Goal: Transaction & Acquisition: Purchase product/service

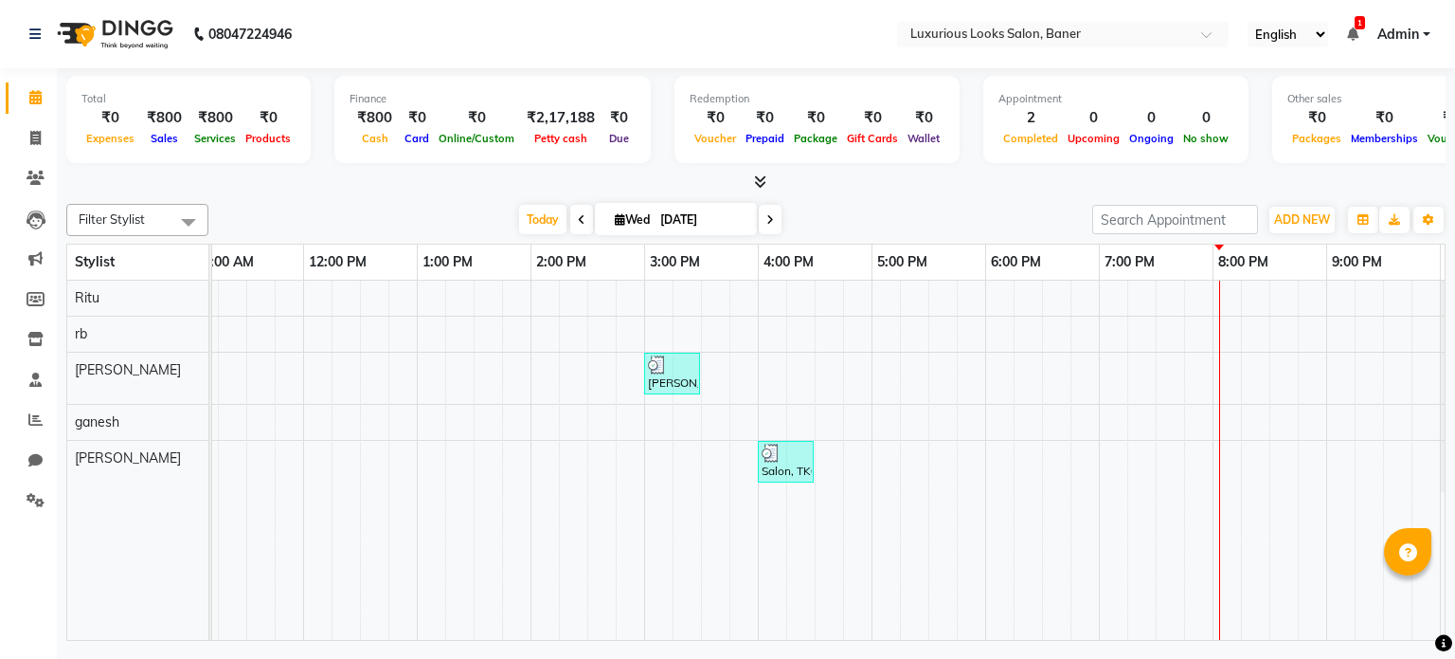
scroll to position [0, 260]
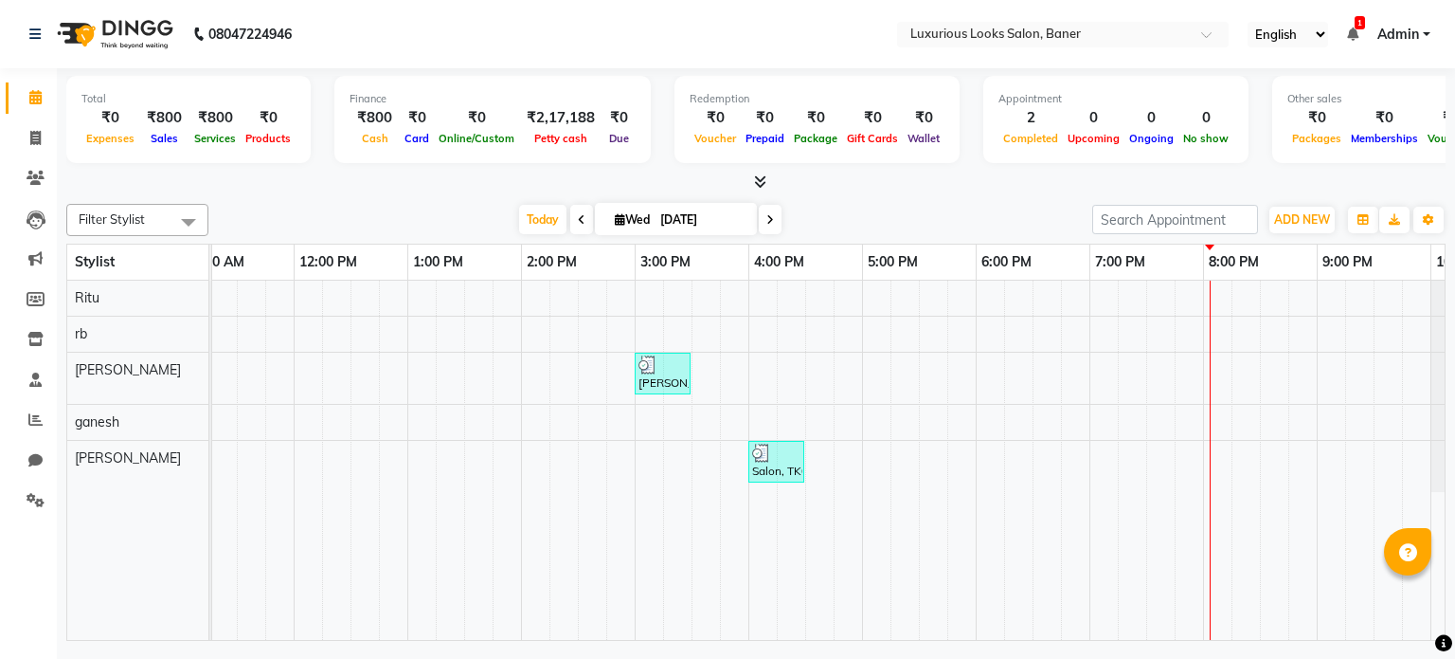
click at [1174, 379] on div "[PERSON_NAME], TK01, 03:00 PM-03:30 PM, Hair Cut - Stylist - [DEMOGRAPHIC_DATA]…" at bounding box center [749, 460] width 1592 height 360
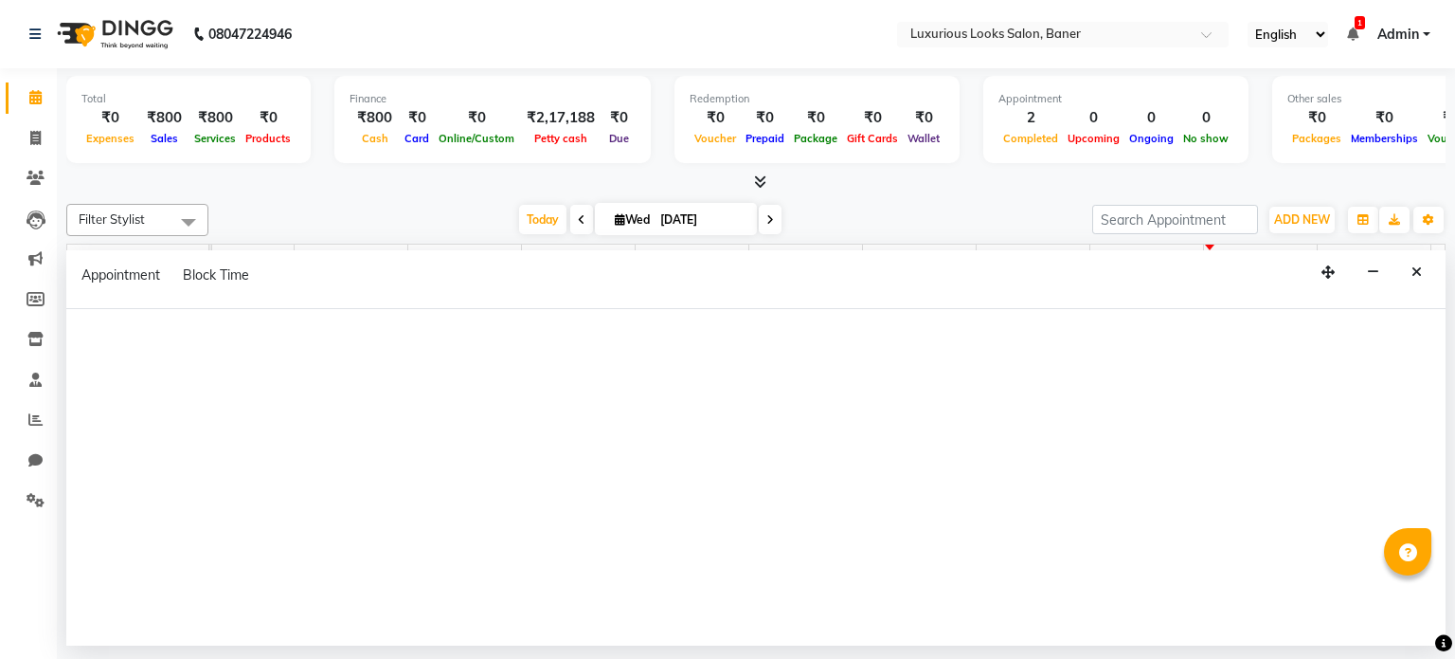
select select "83130"
select select "tentative"
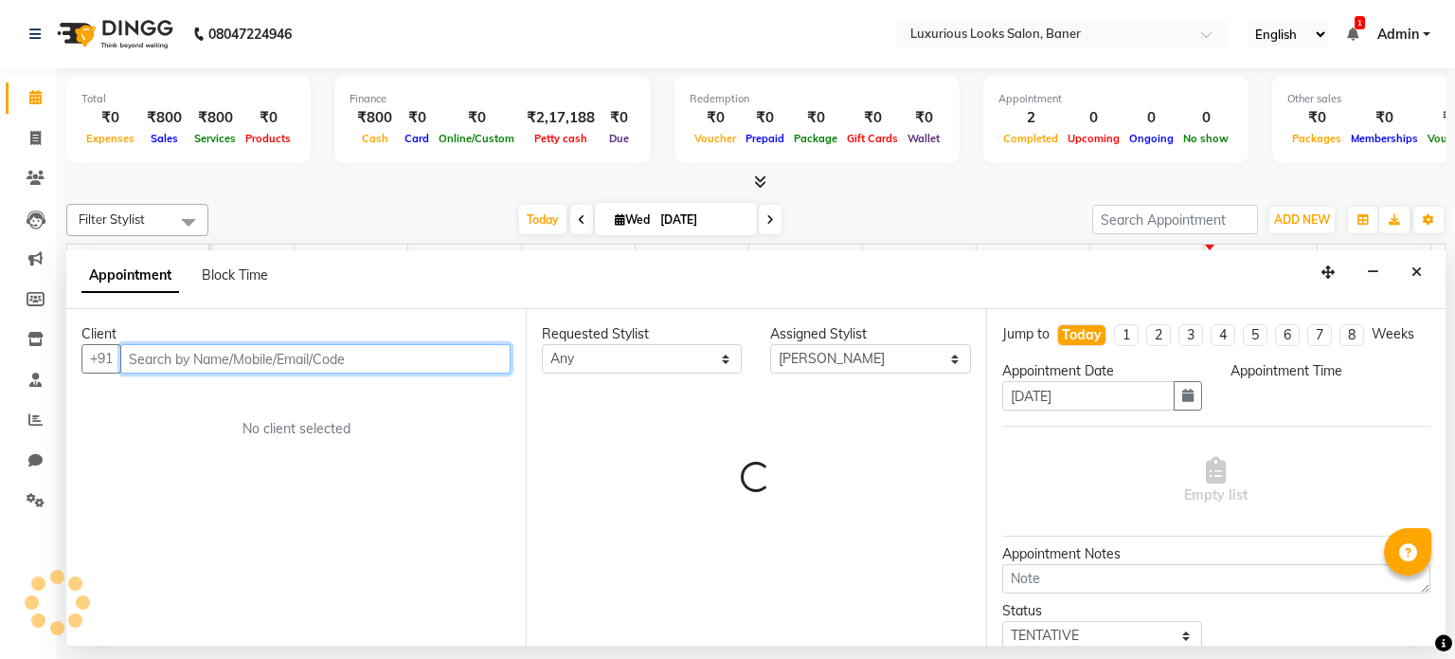
select select "1170"
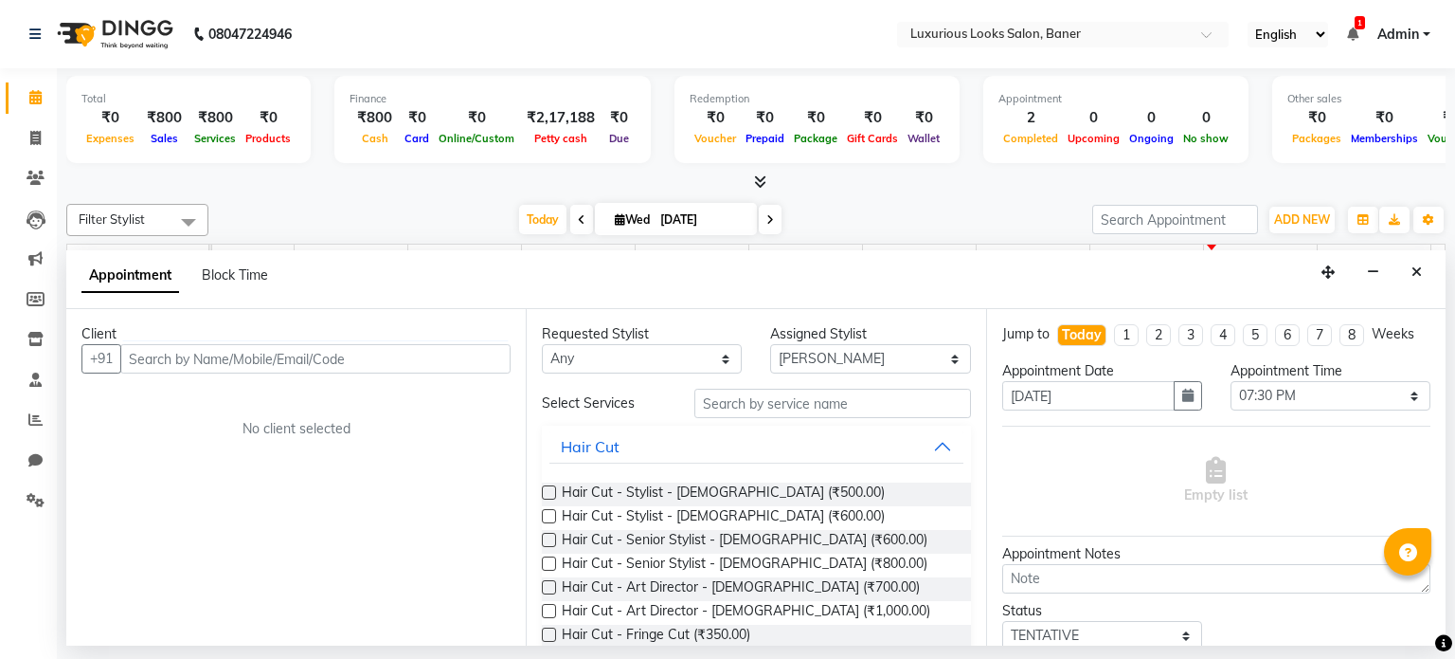
click at [550, 489] on label at bounding box center [549, 492] width 14 height 14
click at [550, 489] on input "checkbox" at bounding box center [548, 494] width 12 height 12
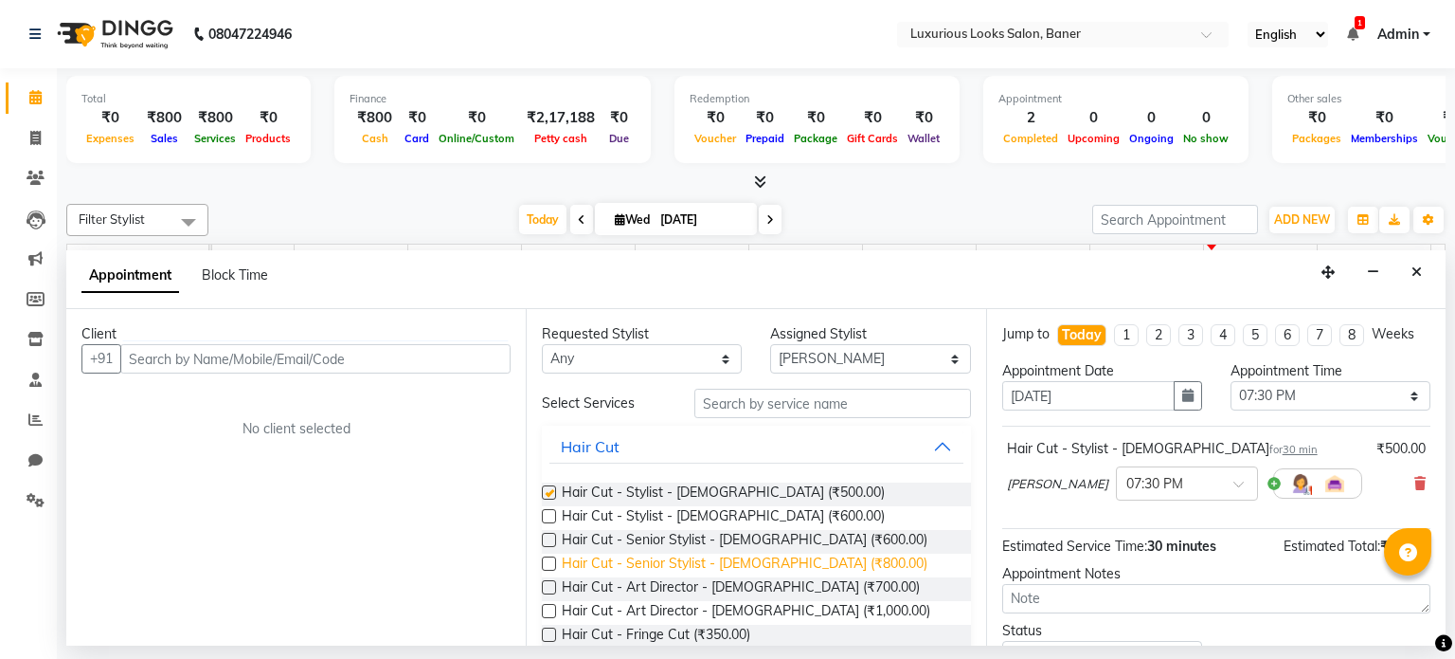
checkbox input "false"
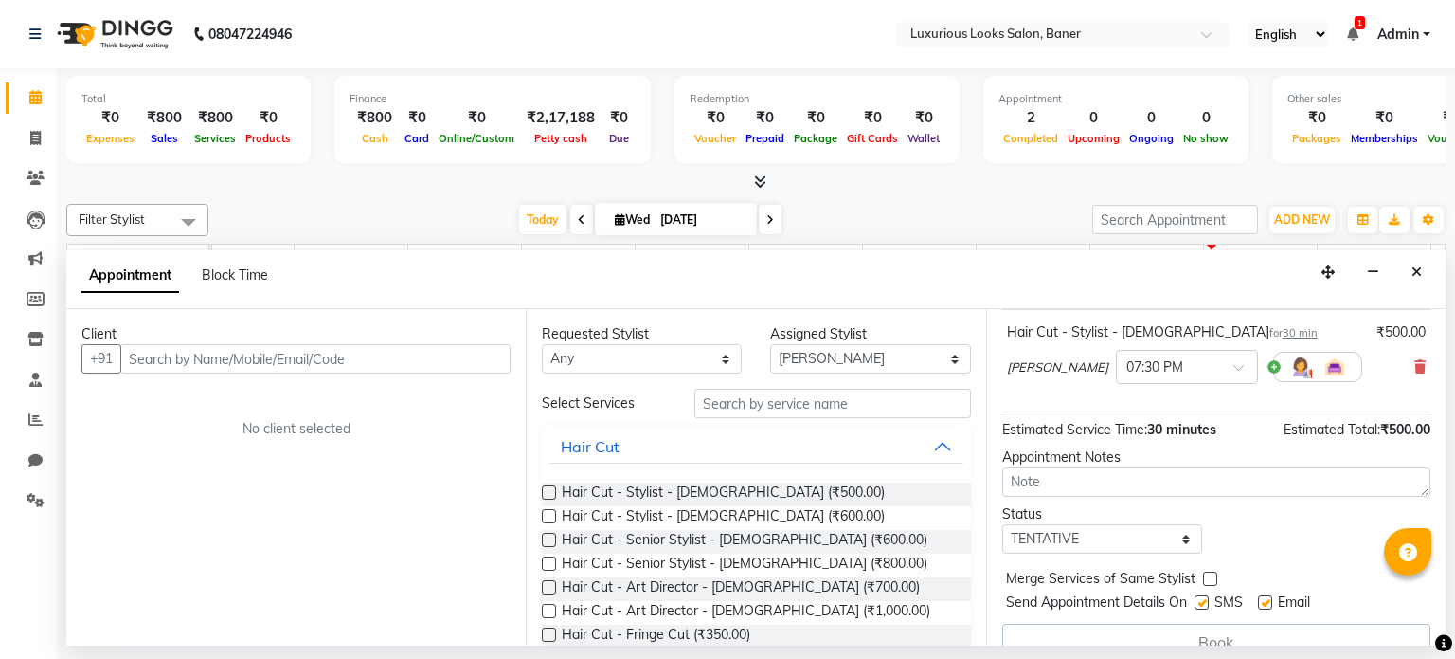
scroll to position [144, 0]
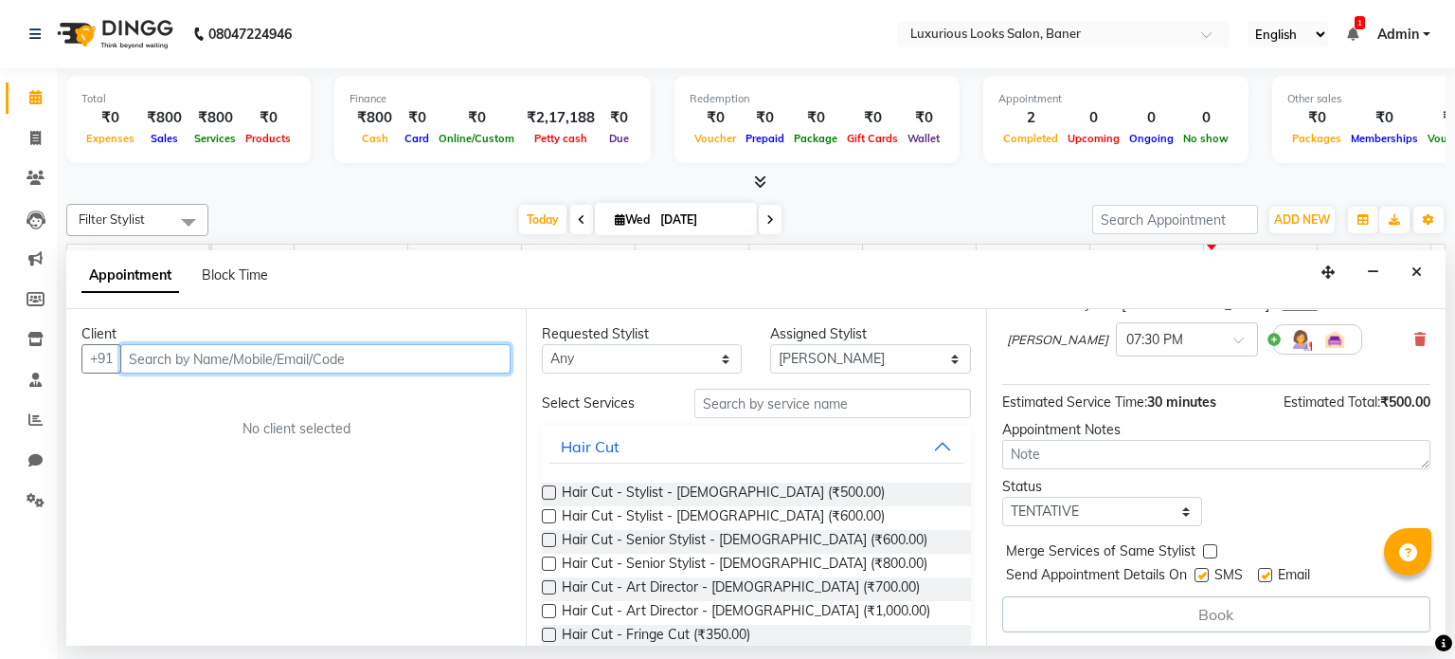
click at [438, 359] on input "text" at bounding box center [315, 358] width 390 height 29
type input "8408861313"
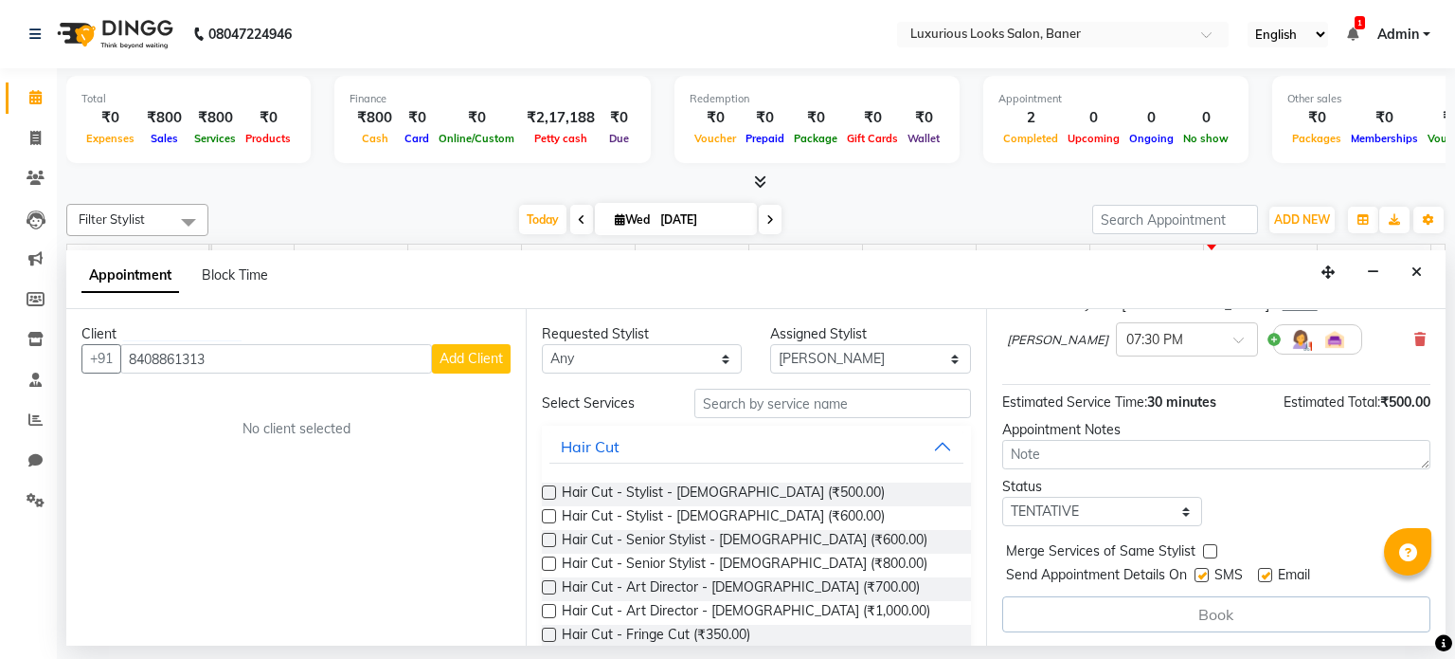
click at [438, 359] on button "Add Client" at bounding box center [471, 358] width 79 height 29
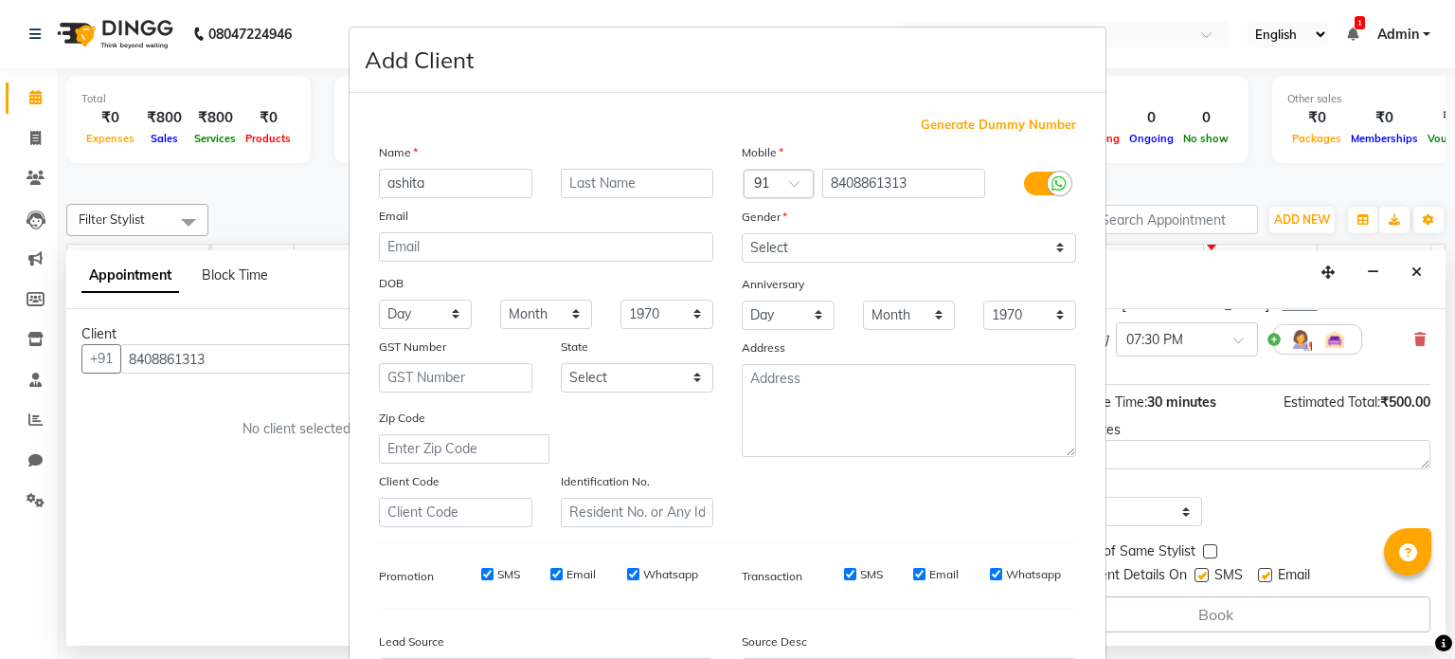
type input "ashita"
click at [768, 237] on select "Select [DEMOGRAPHIC_DATA] [DEMOGRAPHIC_DATA] Other Prefer Not To Say" at bounding box center [909, 247] width 334 height 29
select select "[DEMOGRAPHIC_DATA]"
click at [742, 234] on select "Select [DEMOGRAPHIC_DATA] [DEMOGRAPHIC_DATA] Other Prefer Not To Say" at bounding box center [909, 247] width 334 height 29
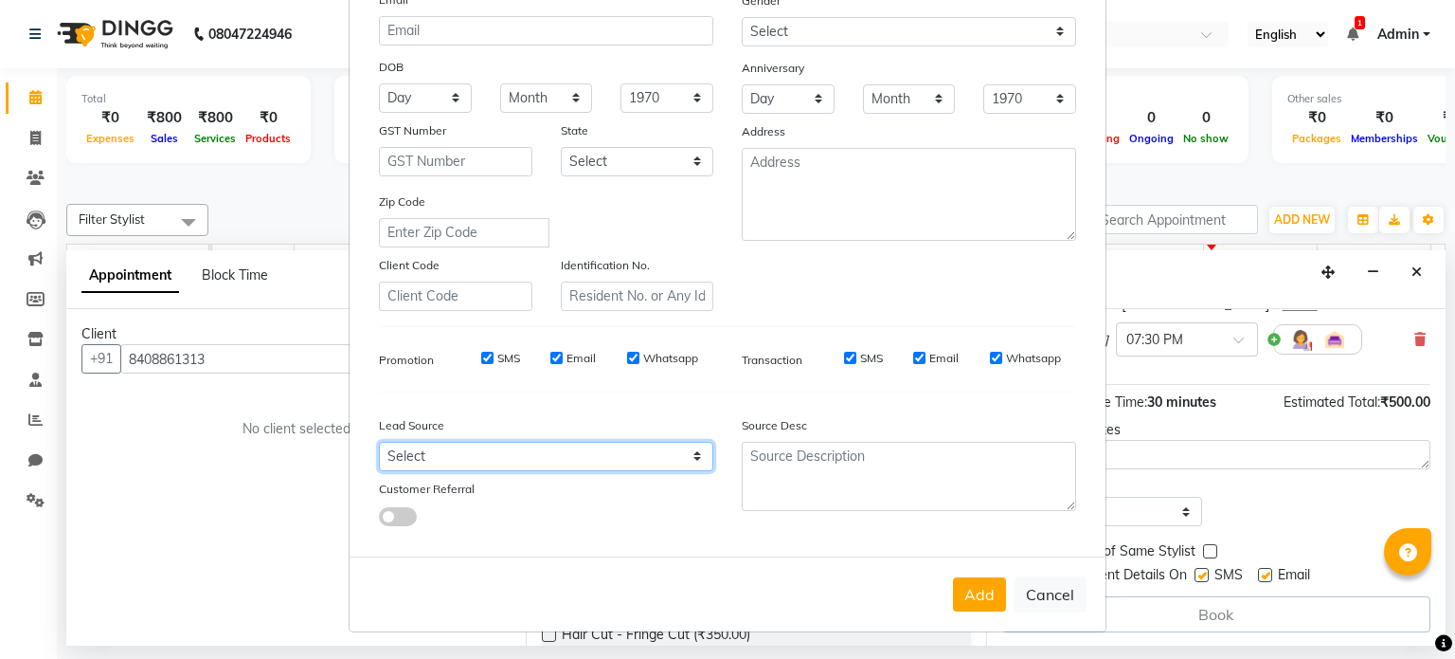
click at [446, 461] on select "Select Walk-in Referral Internet Friend Word of Mouth Advertisement Facebook Ju…" at bounding box center [546, 456] width 334 height 29
select select "51356"
click at [379, 442] on select "Select Walk-in Referral Internet Friend Word of Mouth Advertisement Facebook Ju…" at bounding box center [546, 456] width 334 height 29
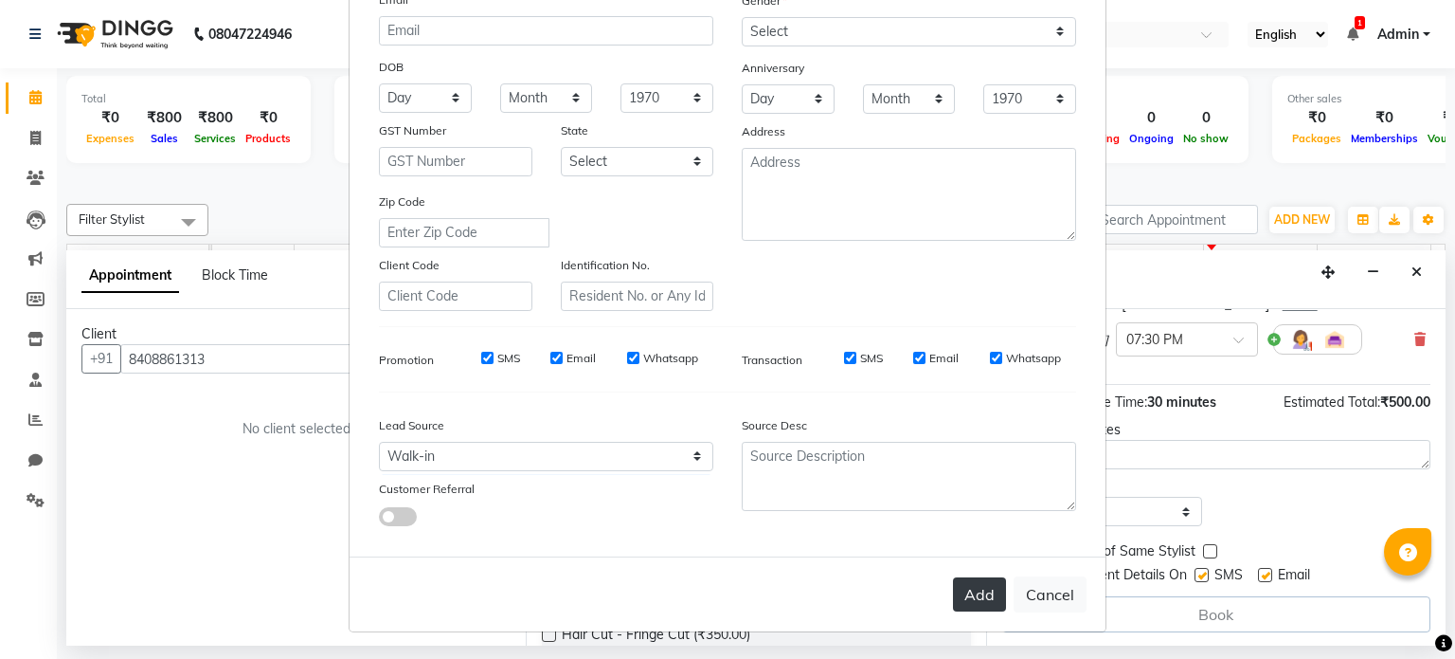
click at [983, 596] on button "Add" at bounding box center [979, 594] width 53 height 34
select select
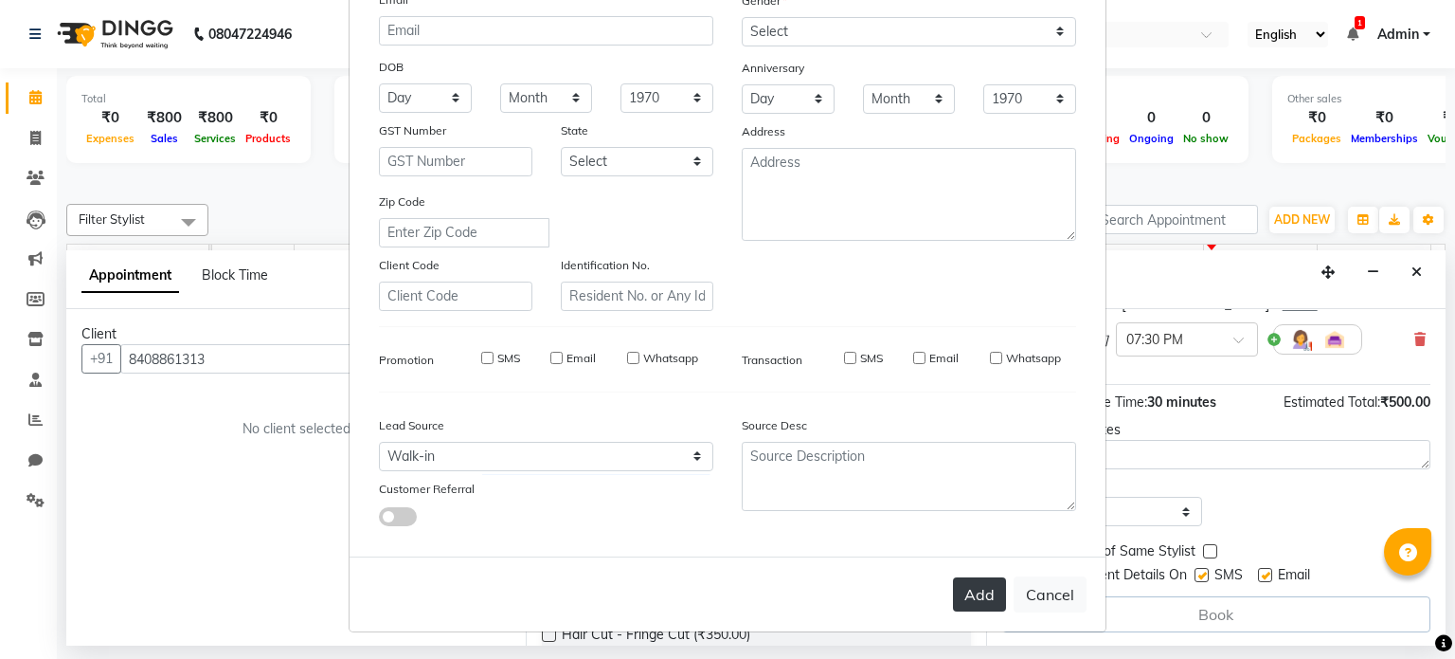
select select
checkbox input "false"
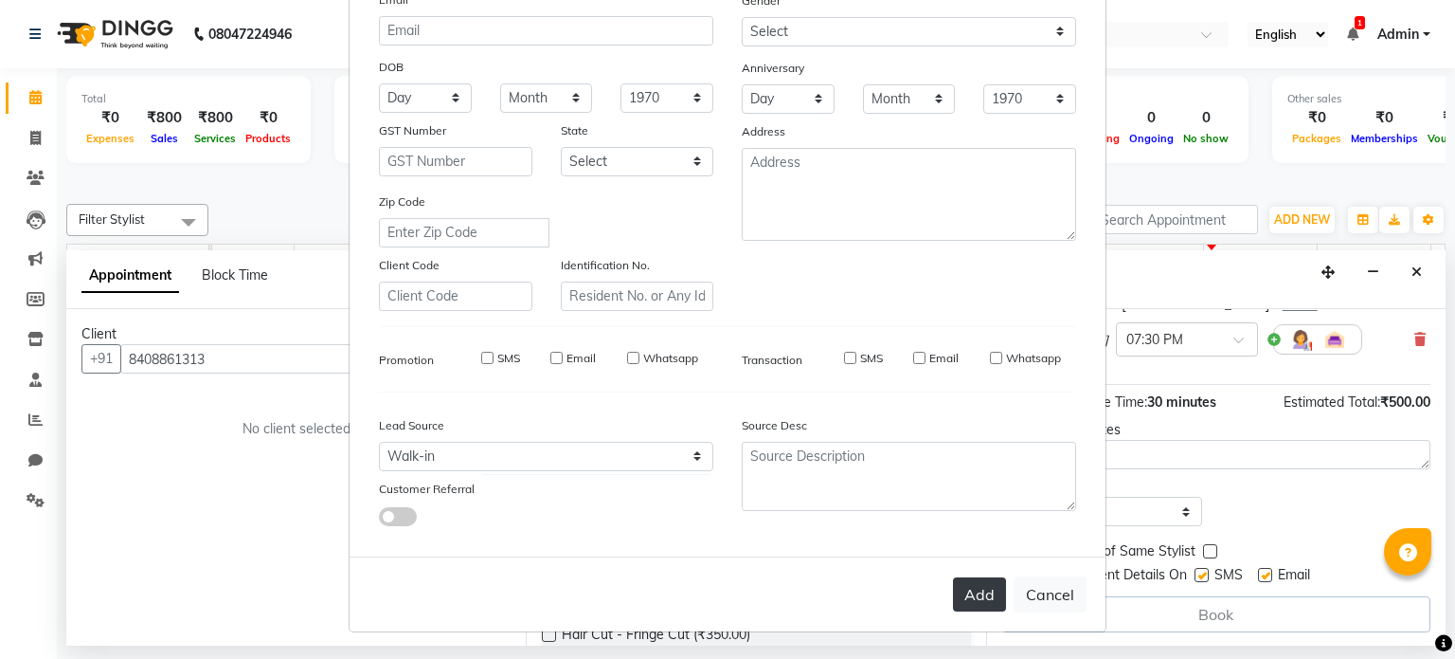
checkbox input "false"
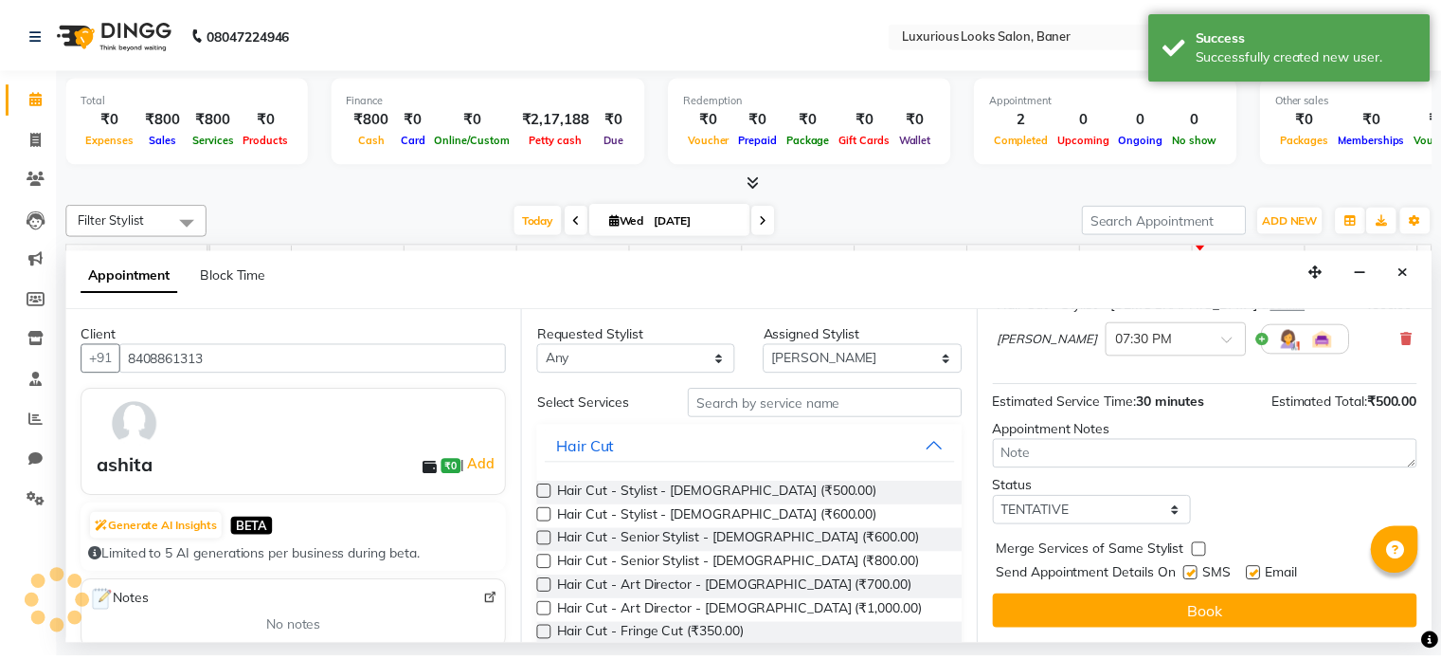
scroll to position [143, 0]
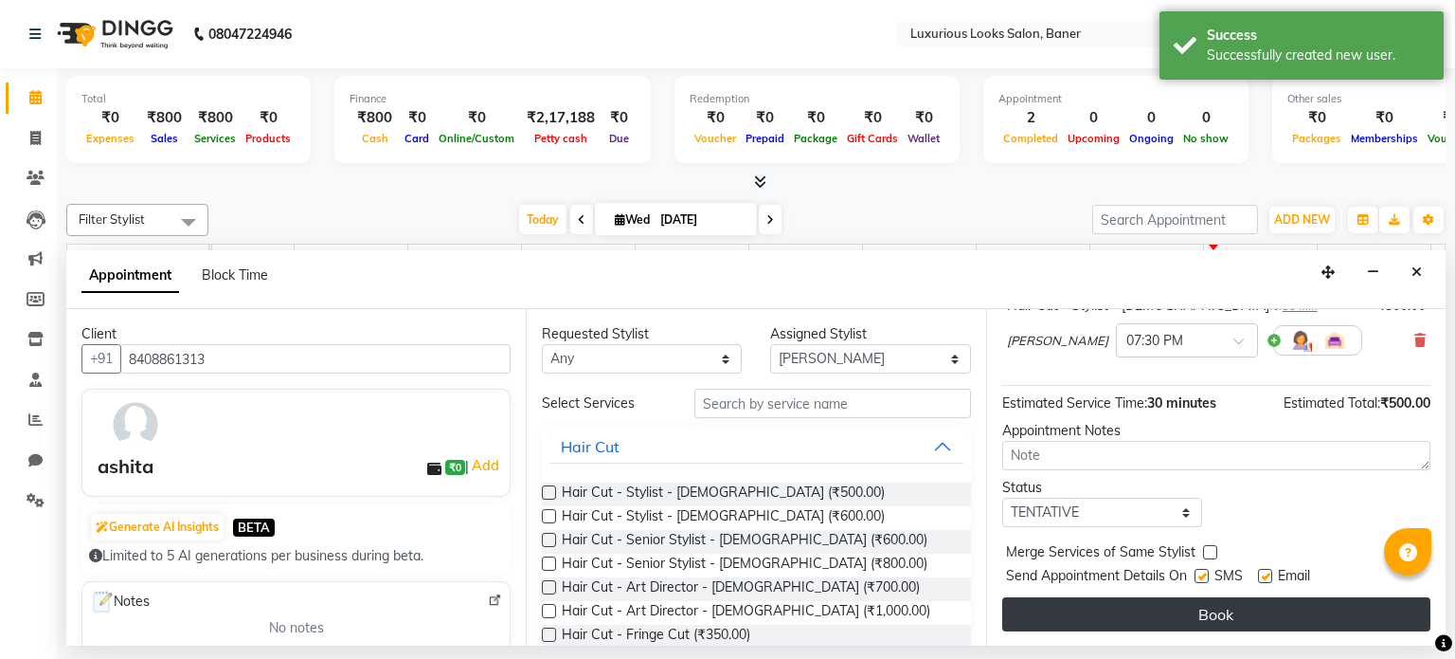
click at [1185, 605] on button "Book" at bounding box center [1217, 614] width 428 height 34
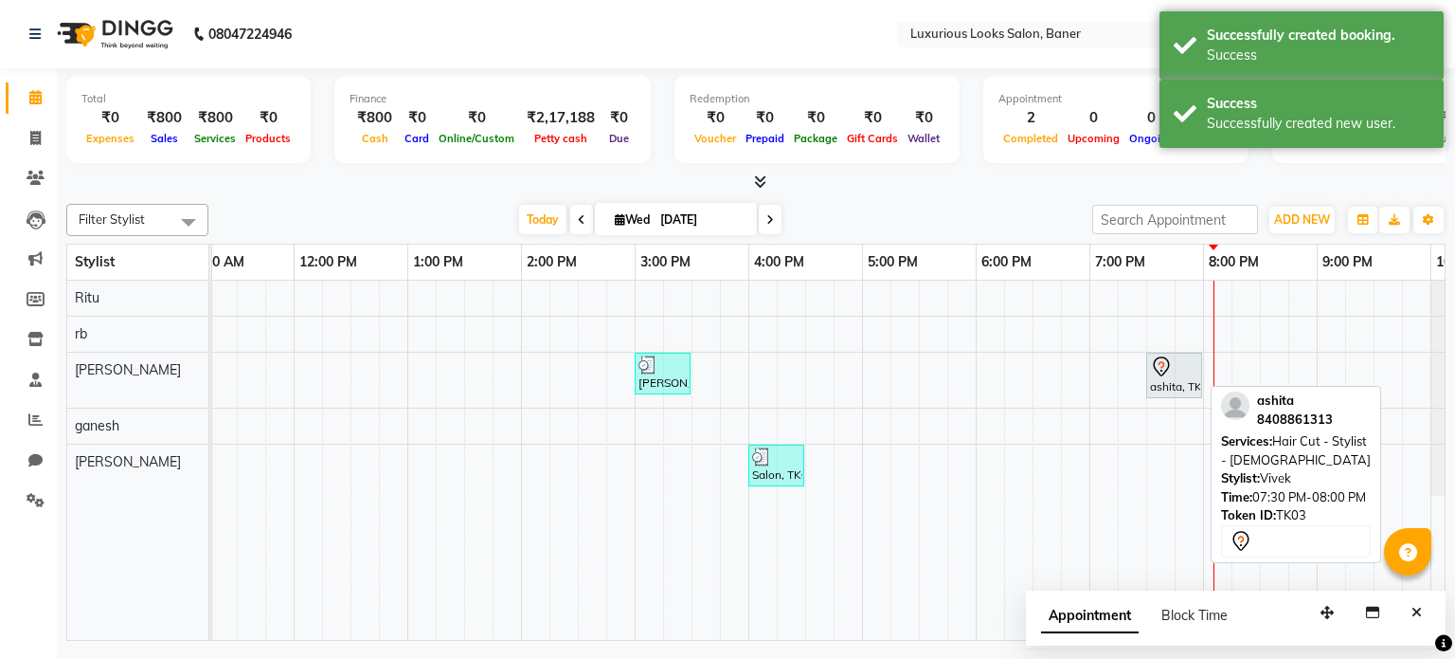
click at [1160, 378] on div "ashita, TK03, 07:30 PM-08:00 PM, Hair Cut - Stylist - [DEMOGRAPHIC_DATA]" at bounding box center [1174, 375] width 52 height 40
select select "7"
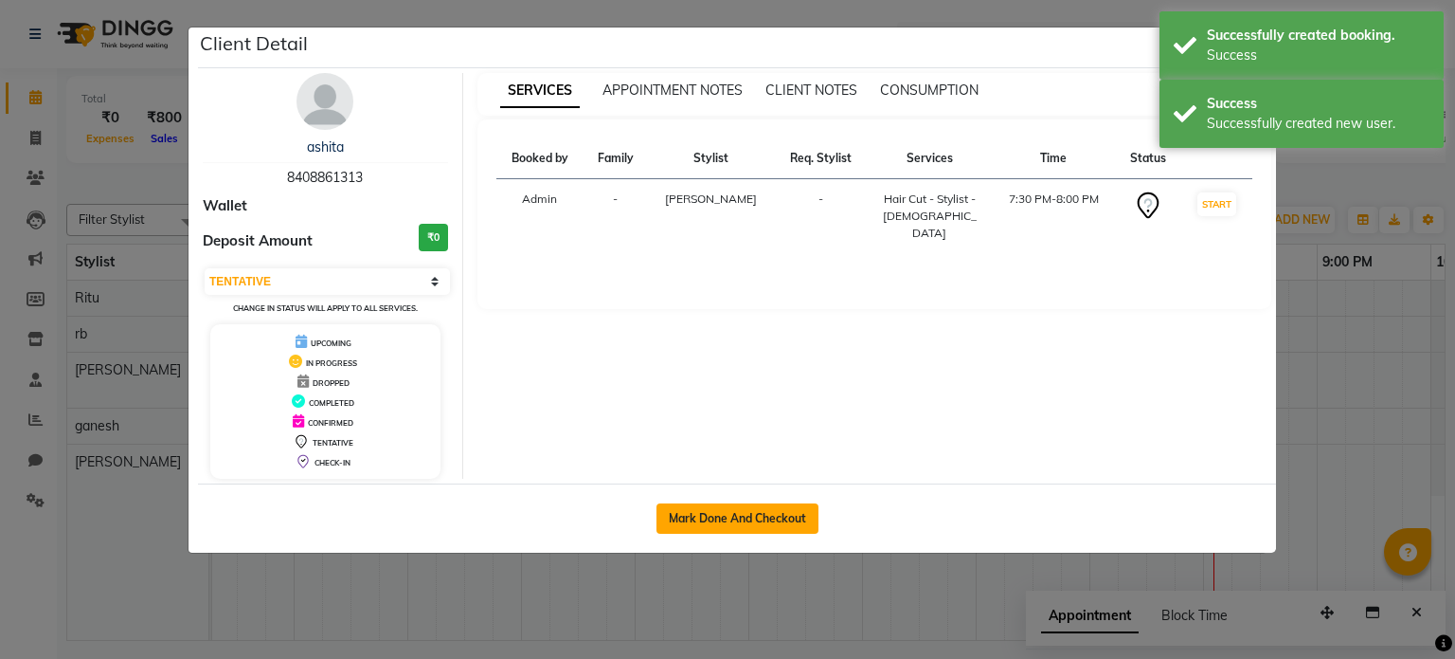
click at [715, 518] on button "Mark Done And Checkout" at bounding box center [738, 518] width 162 height 30
select select "service"
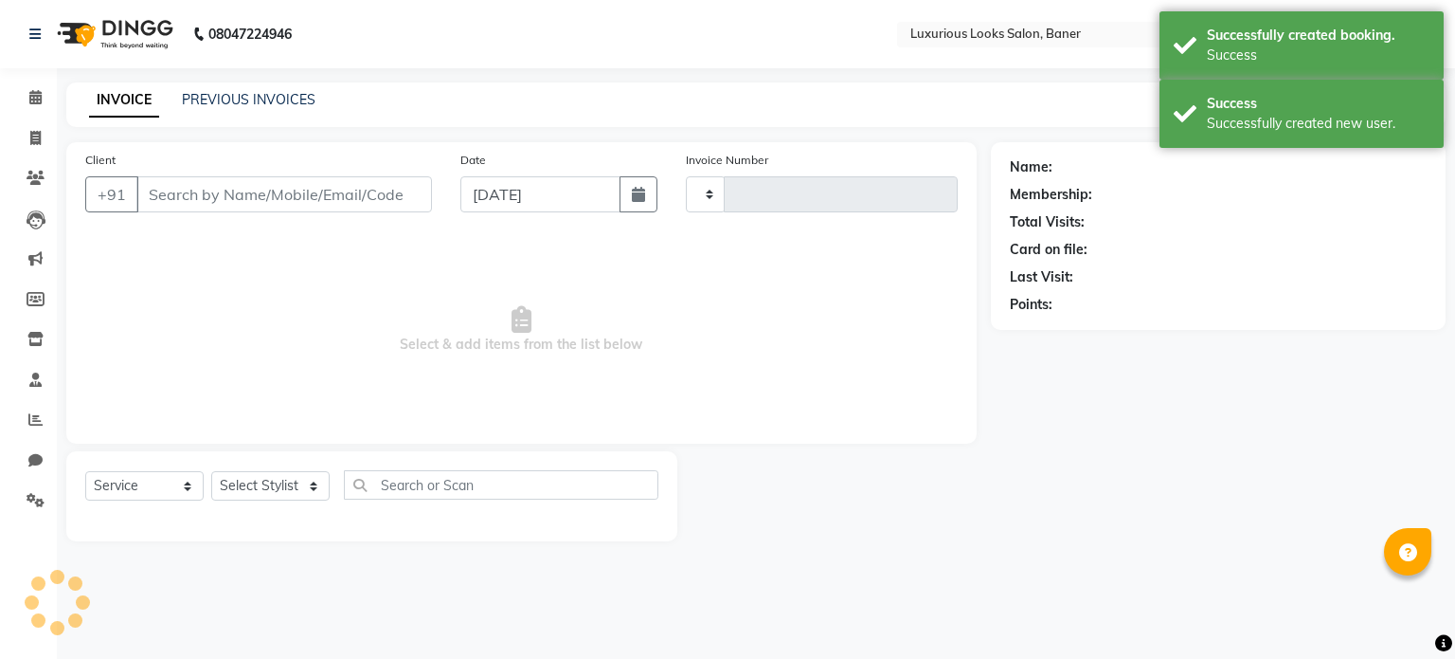
type input "0777"
select select "7573"
type input "8408861313"
select select "83130"
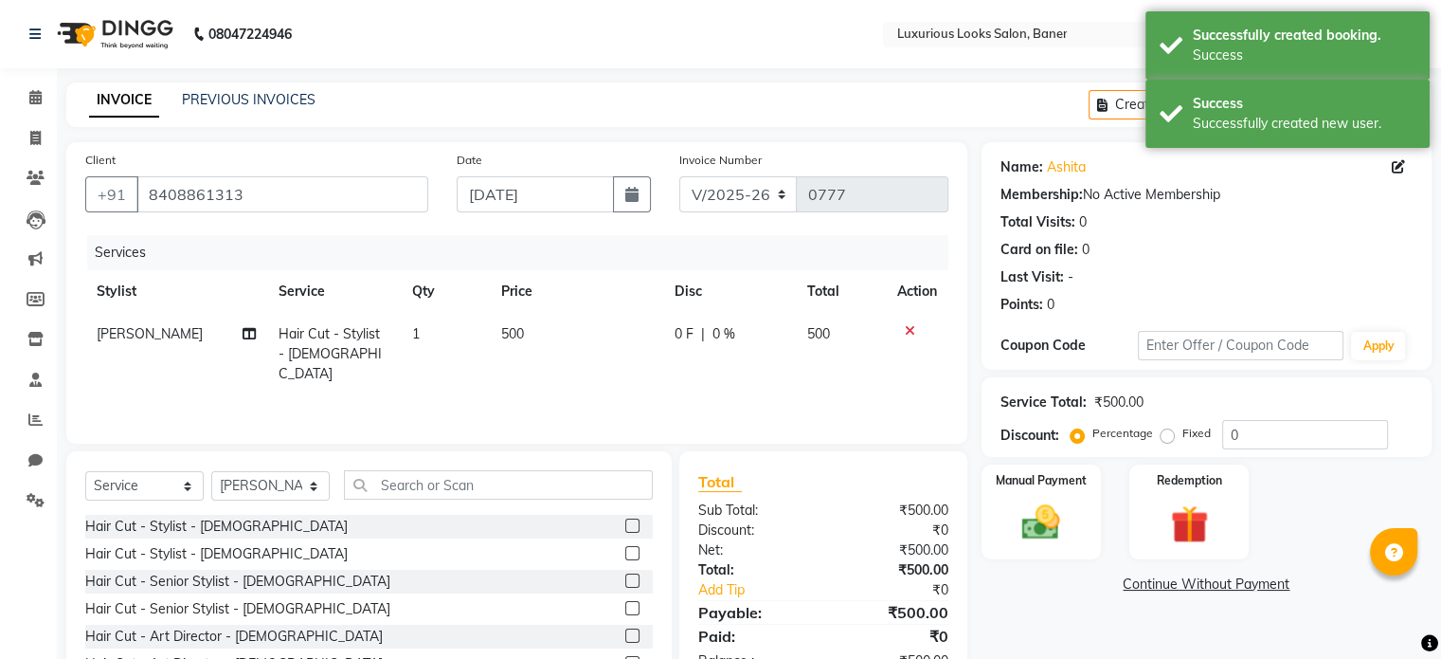
click at [684, 339] on span "0 F" at bounding box center [684, 334] width 19 height 20
select select "83130"
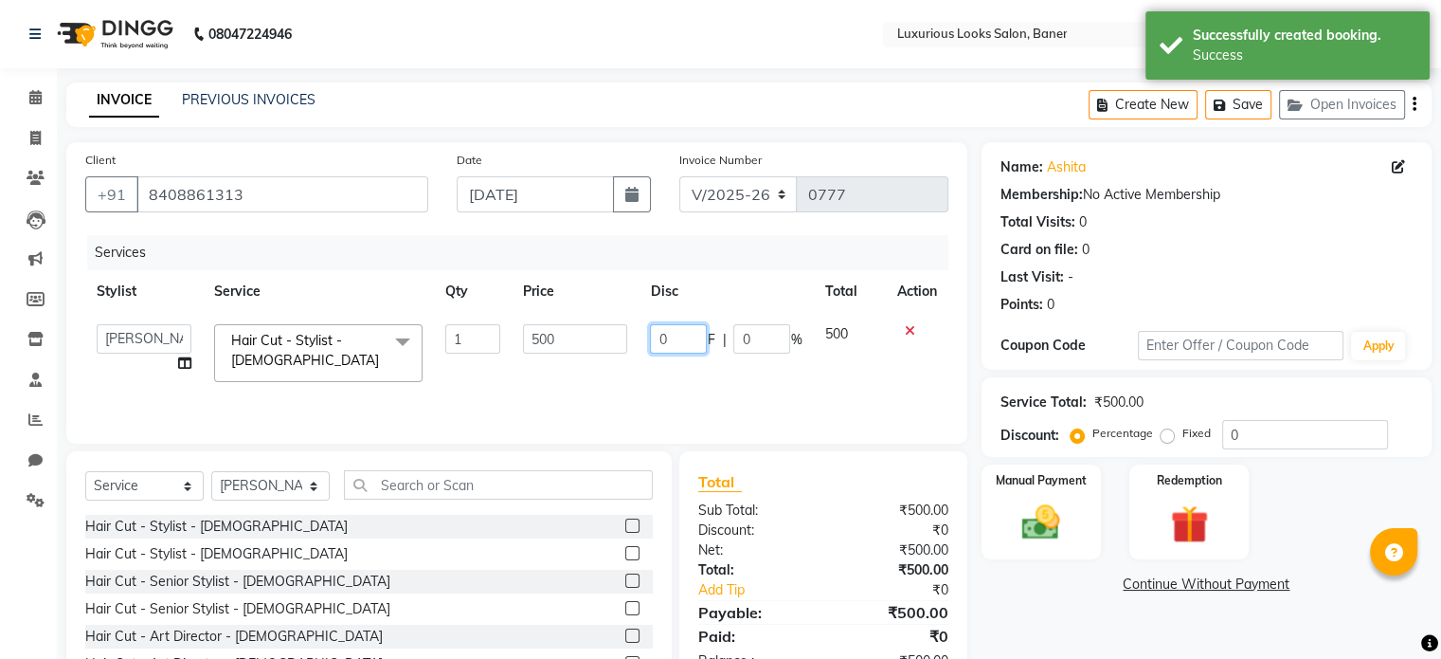
click at [684, 339] on input "0" at bounding box center [678, 338] width 57 height 29
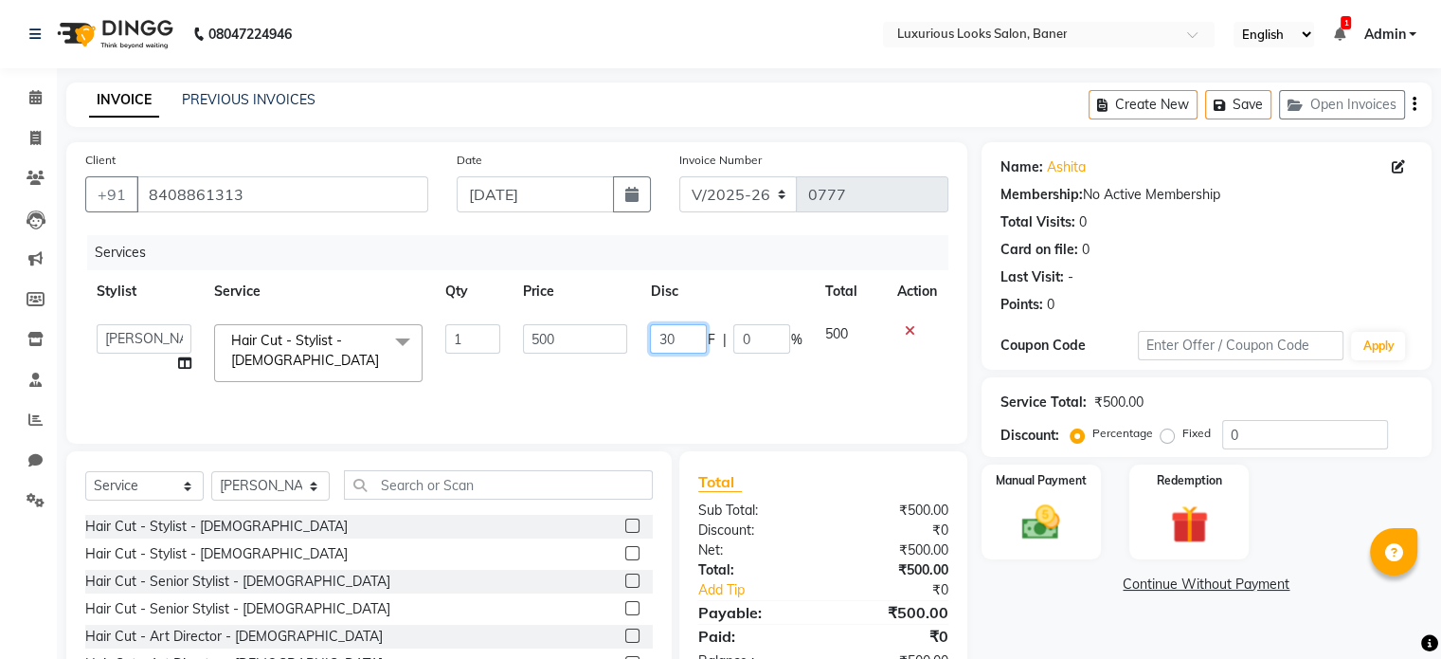
type input "300"
click at [638, 401] on div "Services Stylist Service Qty Price Disc Total Action [PERSON_NAME] rb Ritu [PER…" at bounding box center [516, 330] width 863 height 190
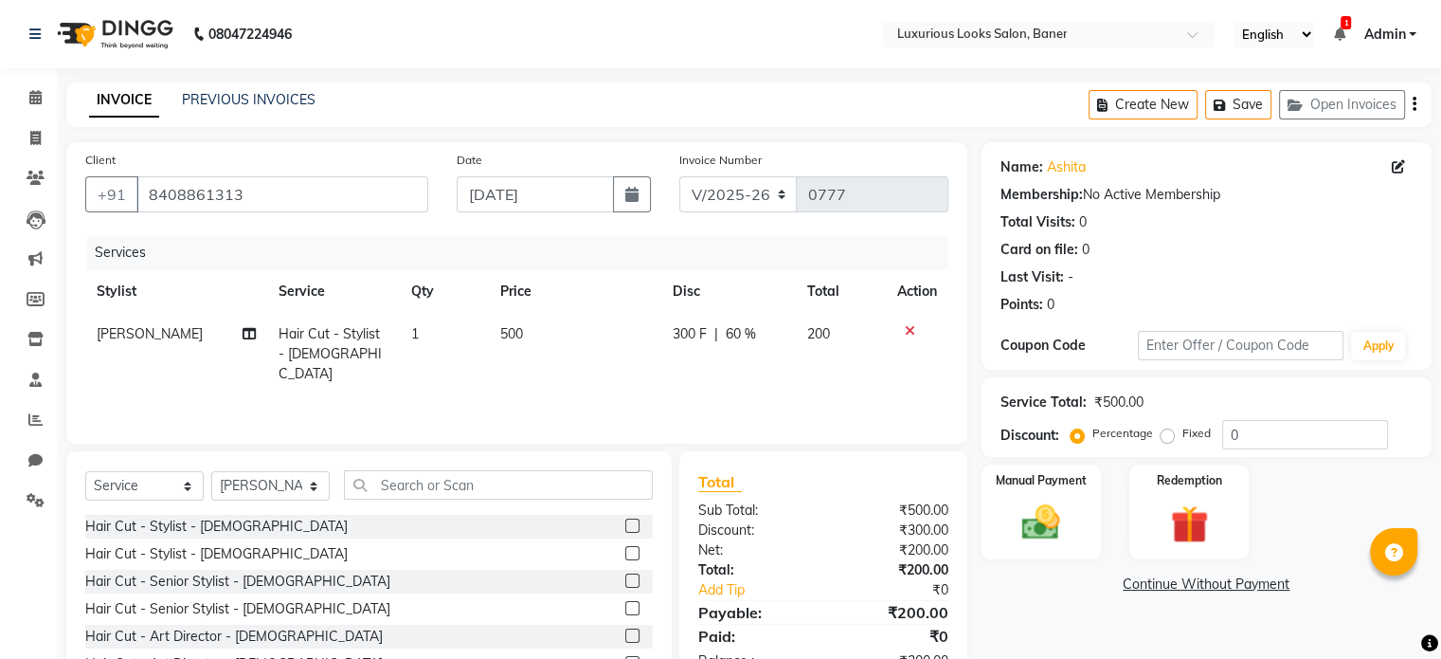
click at [695, 332] on span "300 F" at bounding box center [690, 334] width 34 height 20
select select "83130"
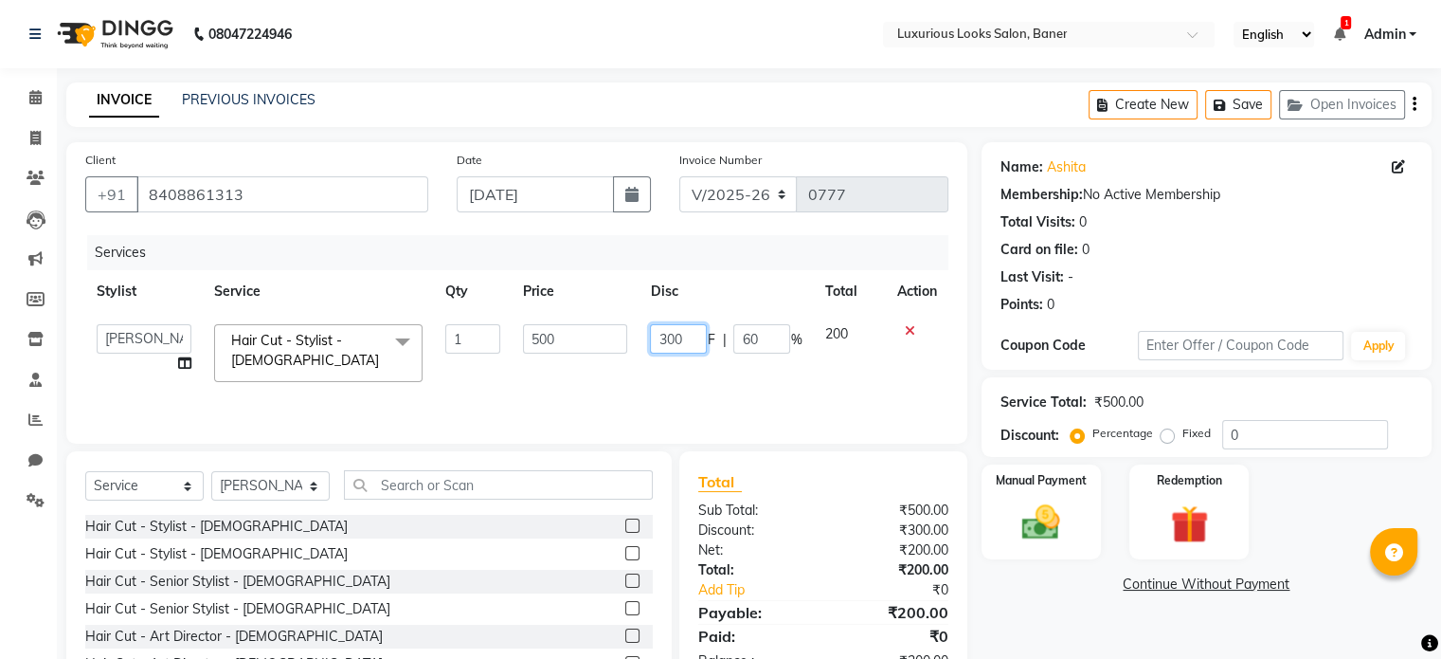
click at [686, 341] on input "300" at bounding box center [678, 338] width 57 height 29
type input "301"
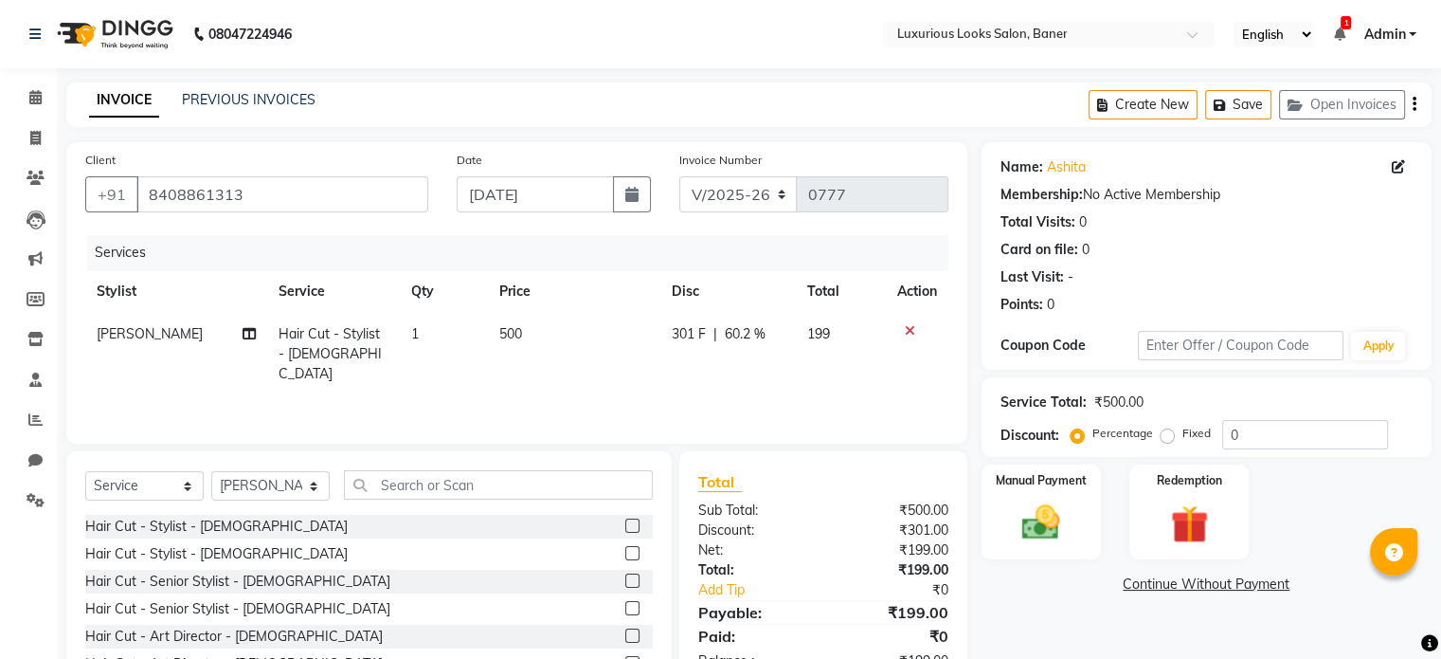
click at [717, 370] on td "301 F | 60.2 %" at bounding box center [727, 354] width 135 height 82
select select "83130"
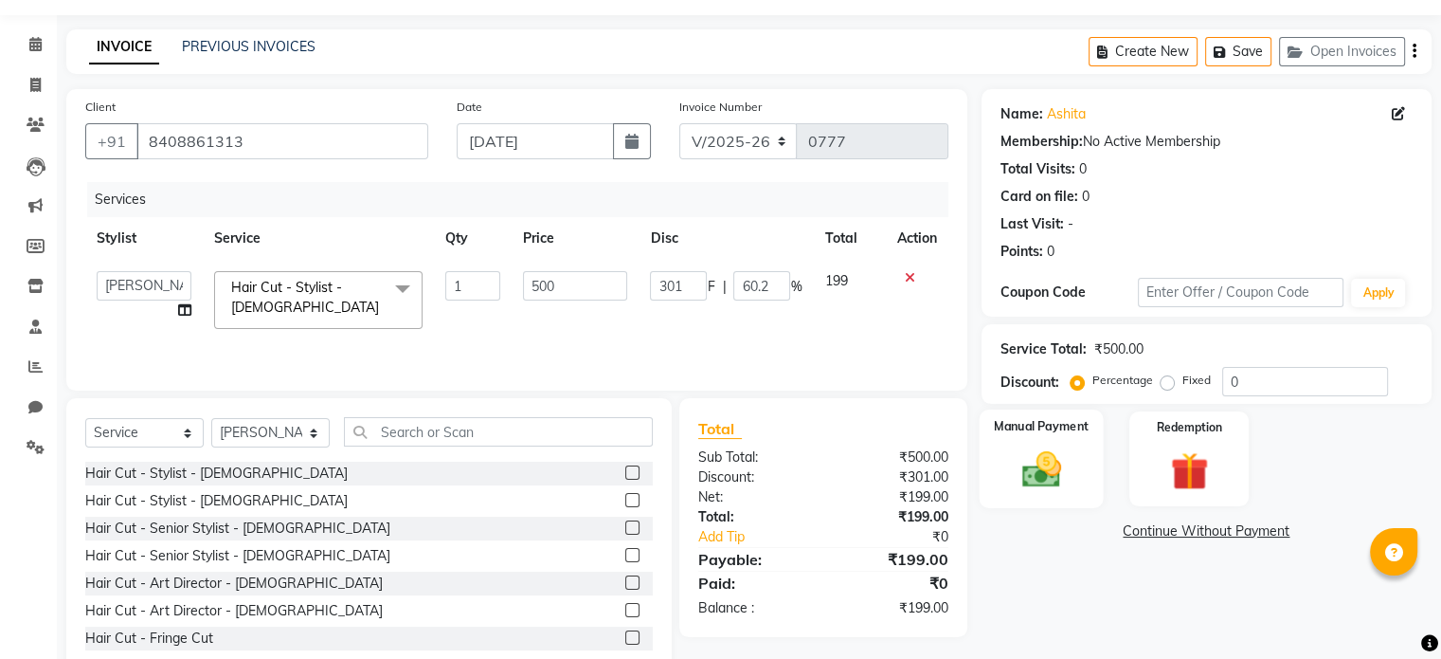
scroll to position [100, 0]
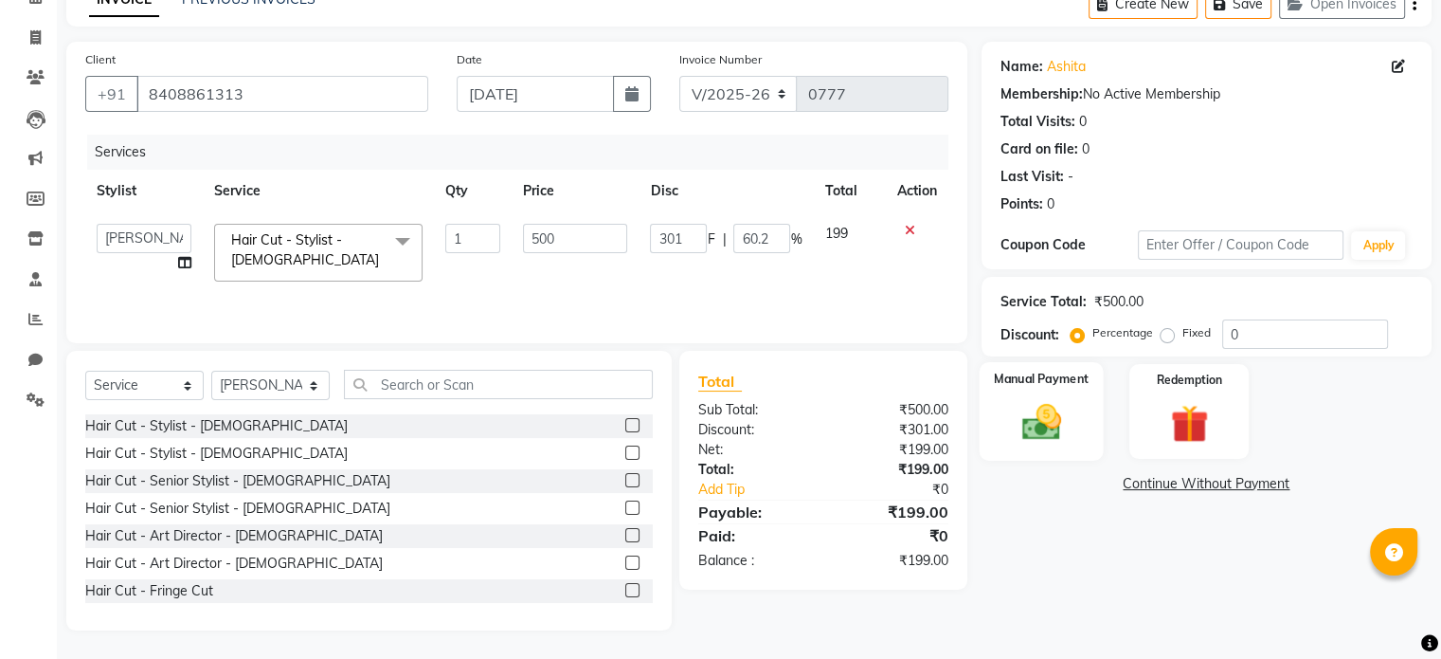
click at [1050, 391] on div "Manual Payment" at bounding box center [1041, 411] width 124 height 98
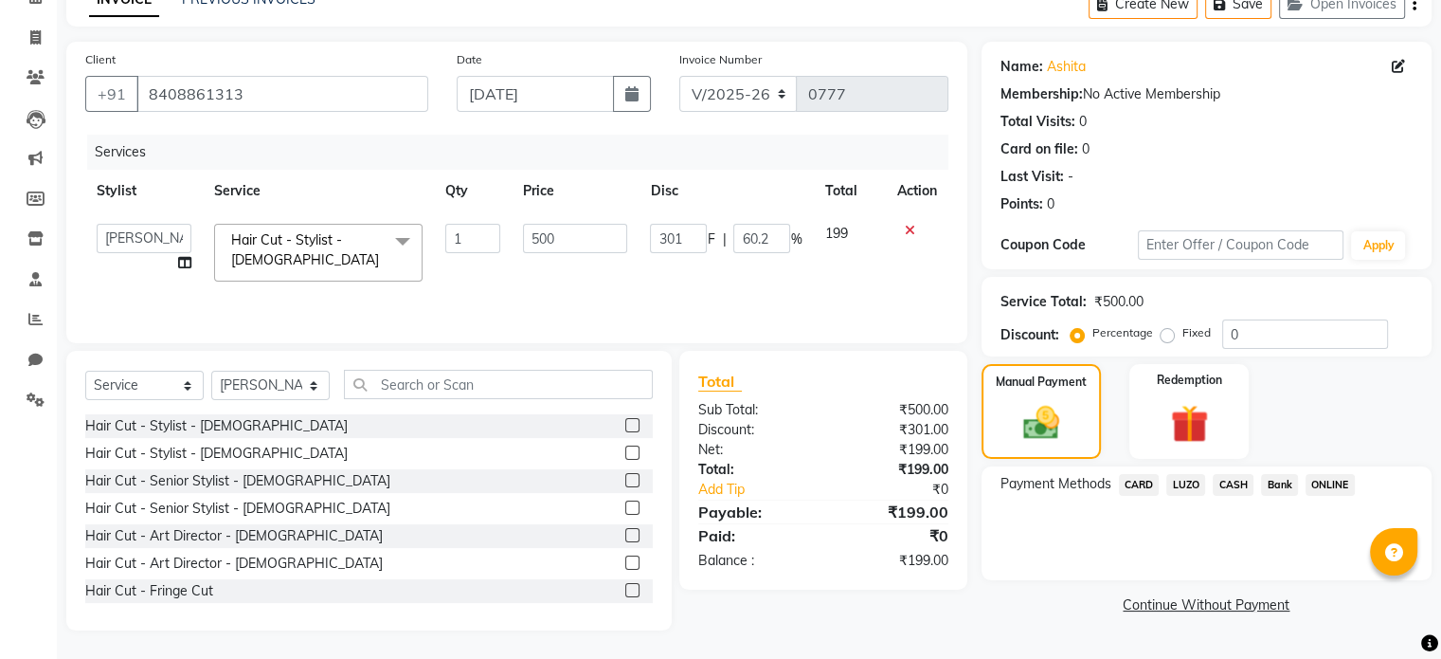
click at [1318, 483] on span "ONLINE" at bounding box center [1330, 485] width 49 height 22
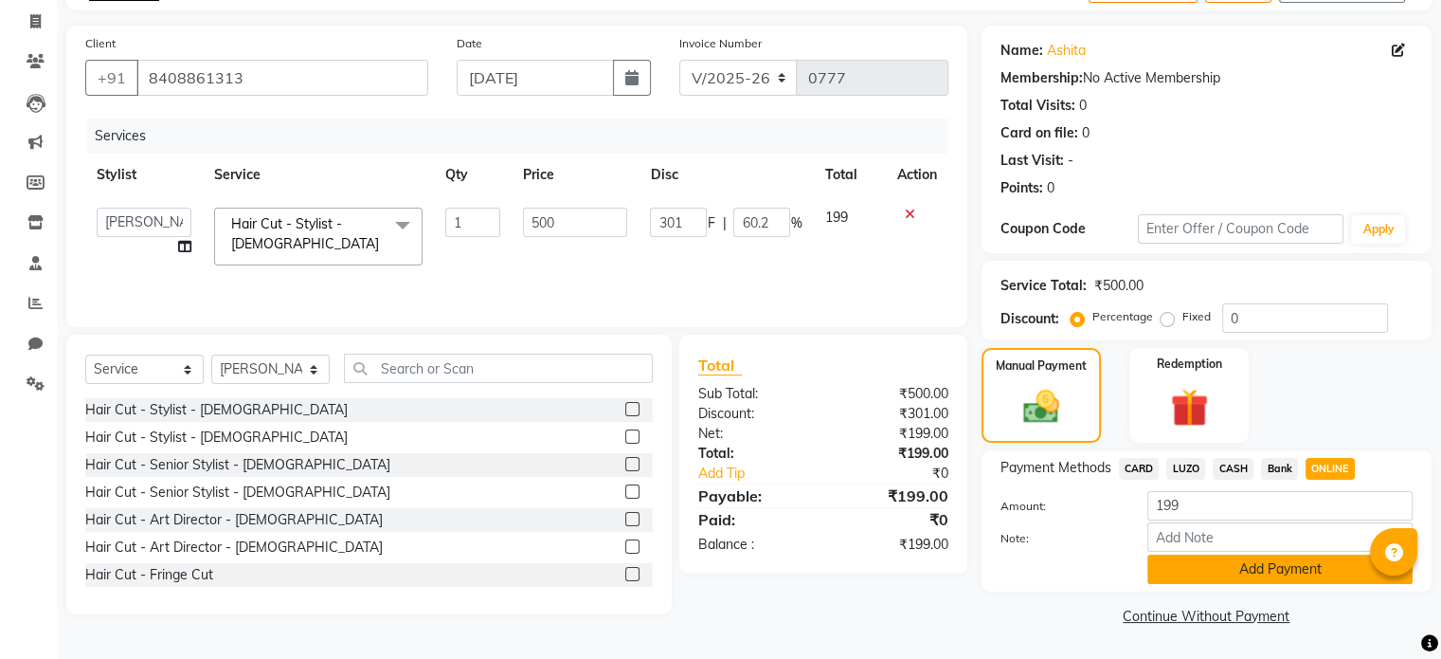
click at [1286, 568] on button "Add Payment" at bounding box center [1279, 568] width 265 height 29
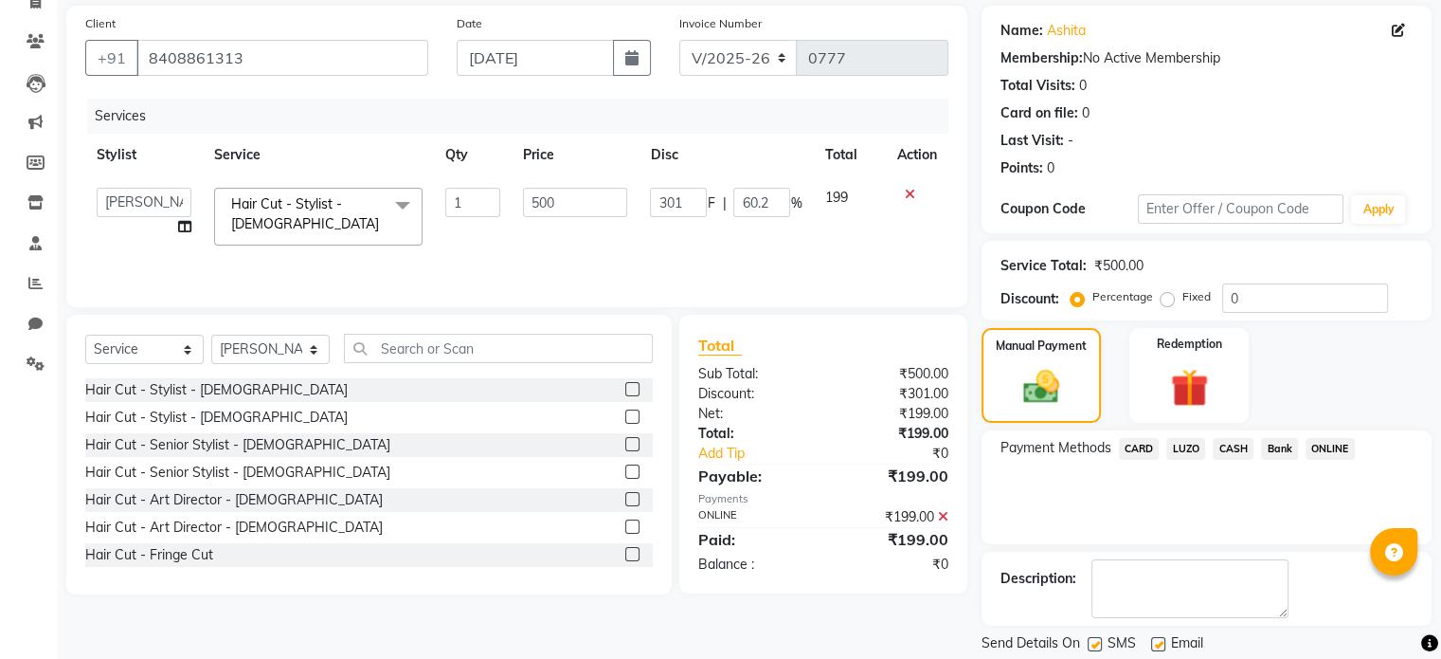
scroll to position [194, 0]
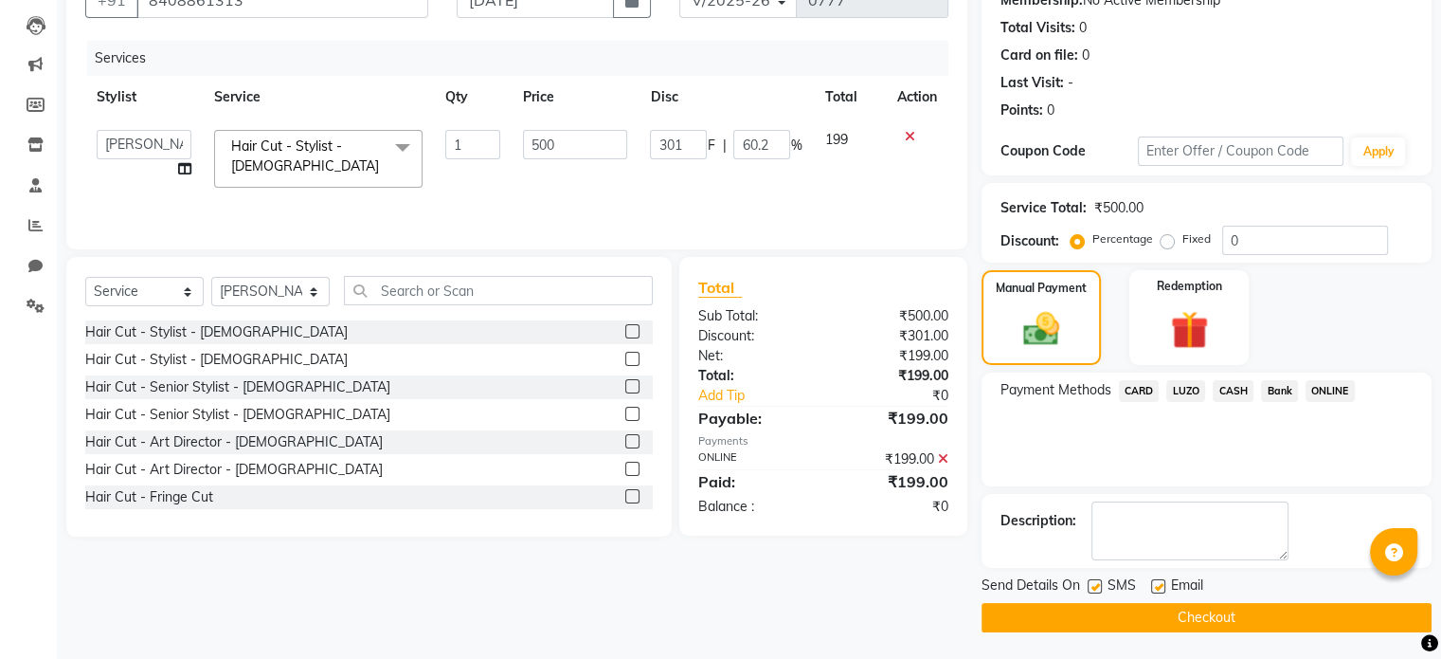
click at [1093, 582] on label at bounding box center [1095, 586] width 14 height 14
click at [1093, 582] on input "checkbox" at bounding box center [1094, 587] width 12 height 12
checkbox input "false"
click at [1094, 612] on button "Checkout" at bounding box center [1207, 617] width 450 height 29
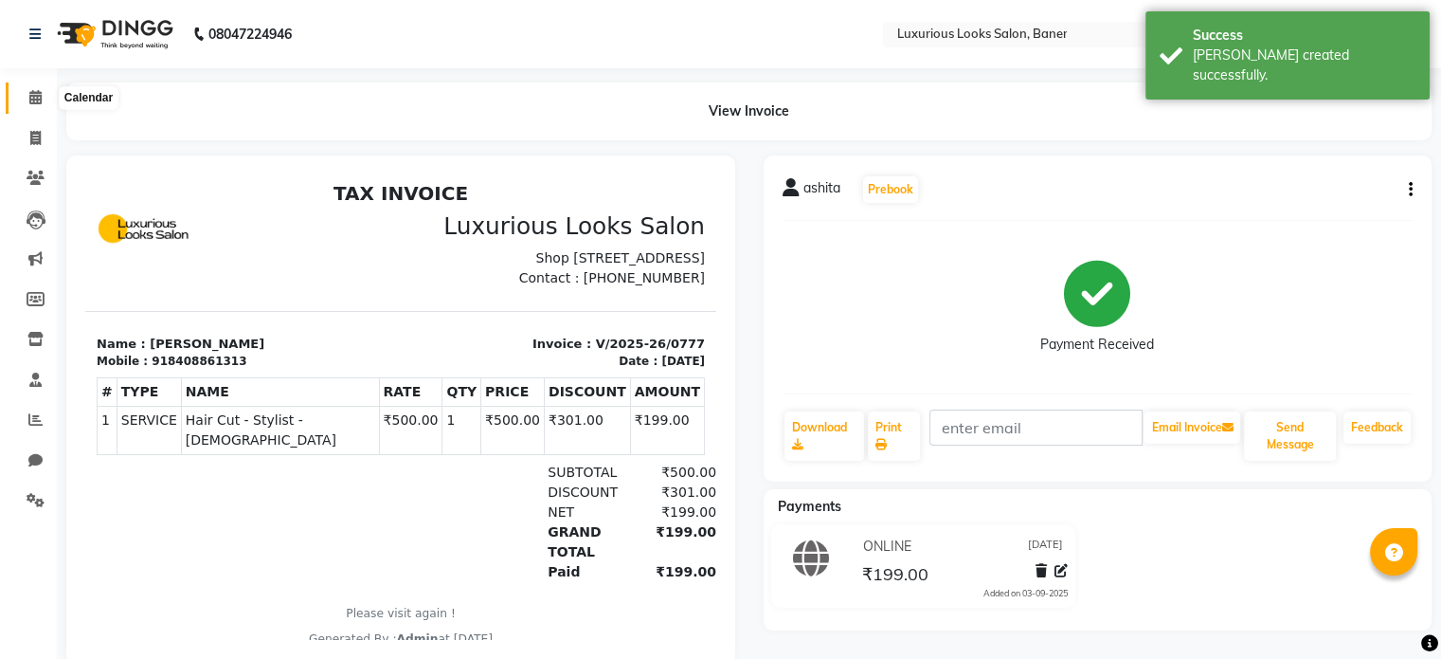
click at [40, 91] on icon at bounding box center [35, 97] width 12 height 14
